Goal: Task Accomplishment & Management: Use online tool/utility

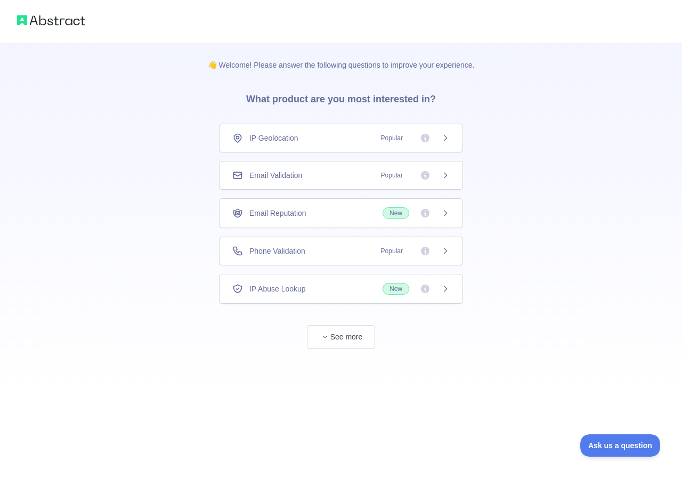
click at [406, 214] on span "New" at bounding box center [396, 213] width 27 height 12
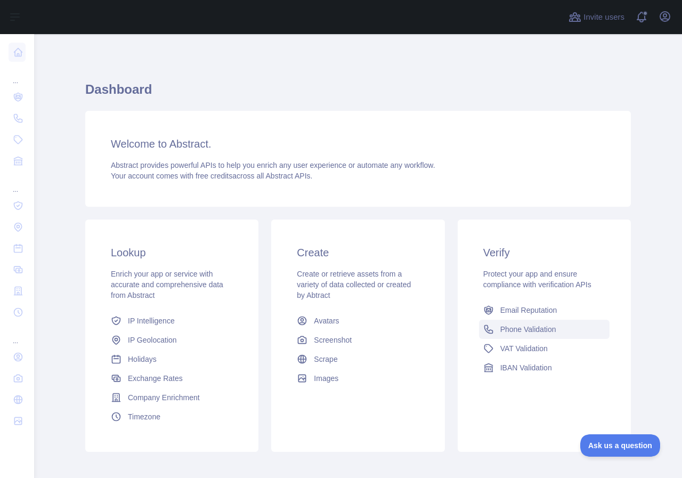
click at [511, 330] on span "Phone Validation" at bounding box center [529, 329] width 56 height 11
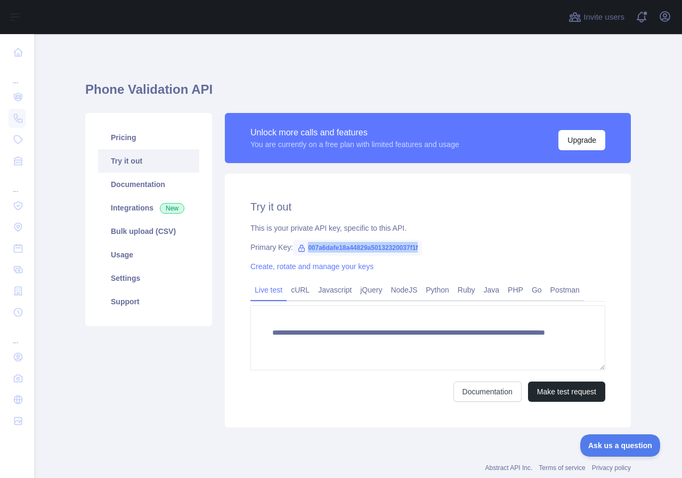
drag, startPoint x: 417, startPoint y: 244, endPoint x: 303, endPoint y: 243, distance: 114.1
click at [303, 243] on span "007a6dafe18a44829a50132320037f1f" at bounding box center [357, 248] width 129 height 16
copy span "007a6dafe18a44829a50132320037f1f"
click at [351, 197] on div "**********" at bounding box center [428, 301] width 406 height 254
drag, startPoint x: 415, startPoint y: 246, endPoint x: 303, endPoint y: 246, distance: 112.0
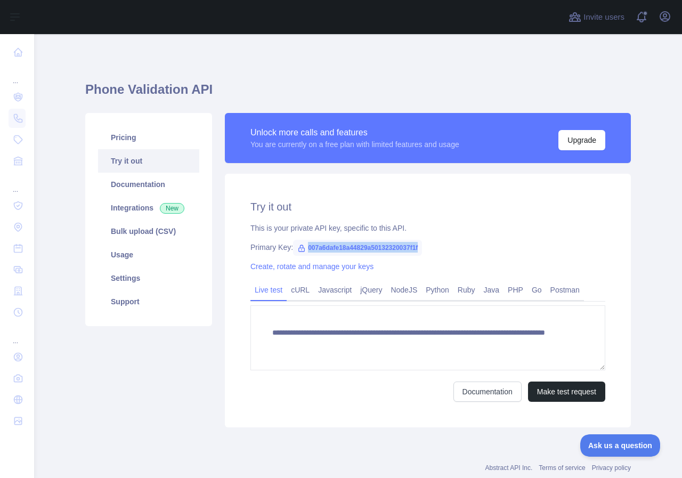
click at [303, 246] on span "007a6dafe18a44829a50132320037f1f" at bounding box center [357, 248] width 129 height 16
copy span "007a6dafe18a44829a50132320037f1f"
click at [372, 190] on div "**********" at bounding box center [428, 301] width 406 height 254
drag, startPoint x: 416, startPoint y: 244, endPoint x: 300, endPoint y: 244, distance: 116.2
click at [300, 244] on span "007a6dafe18a44829a50132320037f1f" at bounding box center [357, 248] width 129 height 16
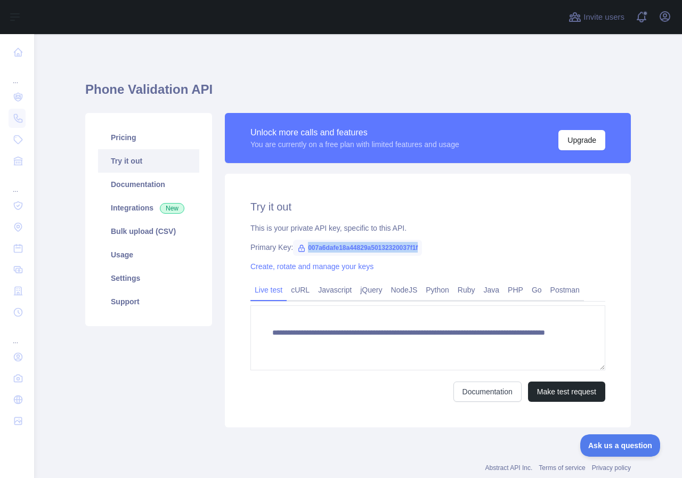
copy span "007a6dafe18a44829a50132320037f1f"
click at [460, 253] on div "**********" at bounding box center [428, 301] width 406 height 254
drag, startPoint x: 420, startPoint y: 245, endPoint x: 300, endPoint y: 254, distance: 119.8
click at [300, 253] on div "Primary Key: 007a6dafe18a44829a50132320037f1f" at bounding box center [428, 247] width 355 height 11
copy span "007a6dafe18a44829a50132320037f1f"
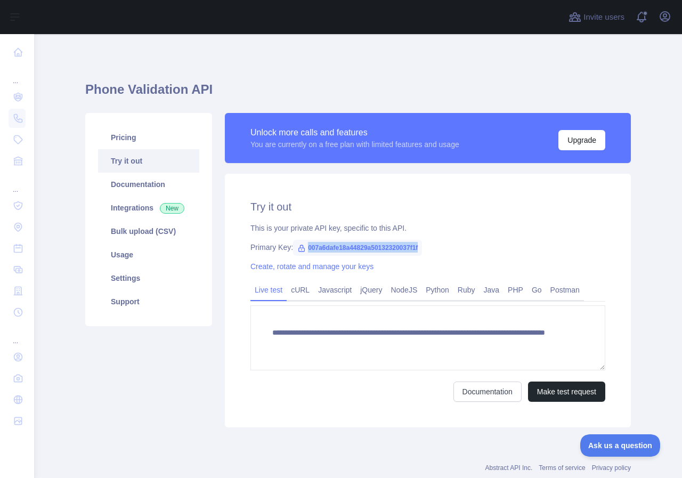
click at [454, 244] on div "Primary Key: 007a6dafe18a44829a50132320037f1f" at bounding box center [428, 247] width 355 height 11
drag, startPoint x: 421, startPoint y: 247, endPoint x: 307, endPoint y: 250, distance: 114.1
click at [300, 251] on div "Primary Key: 007a6dafe18a44829a50132320037f1f" at bounding box center [428, 247] width 355 height 11
copy span "007a6dafe18a44829a50132320037f1f"
click at [427, 235] on div "**********" at bounding box center [428, 301] width 406 height 254
